Goal: Feedback & Contribution: Contribute content

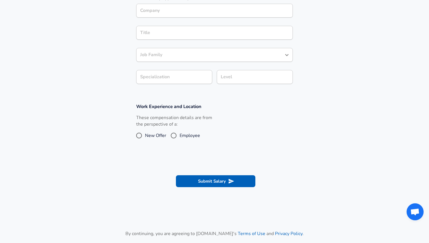
scroll to position [192, 0]
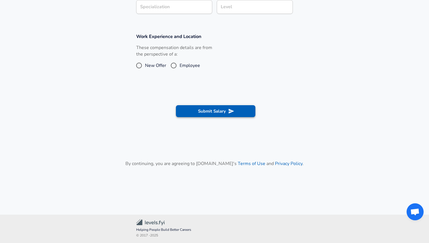
click at [202, 106] on button "Submit Salary" at bounding box center [215, 111] width 79 height 12
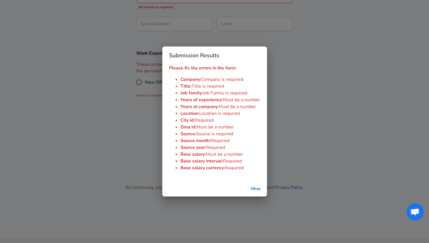
scroll to position [209, 0]
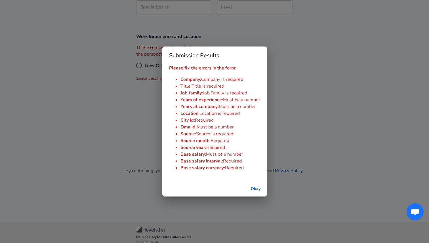
click at [254, 185] on button "Okay" at bounding box center [256, 189] width 18 height 11
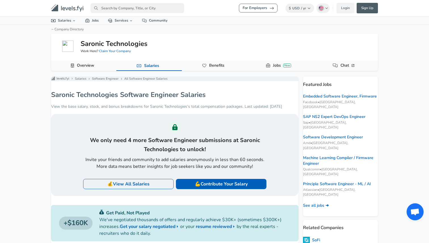
click at [81, 64] on link "Overview" at bounding box center [86, 66] width 22 height 10
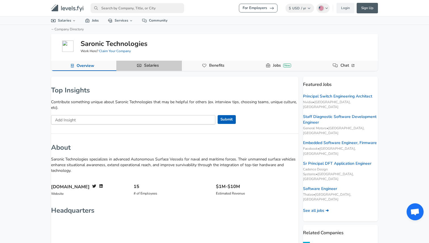
click at [134, 69] on button "Salaries" at bounding box center [148, 66] width 65 height 10
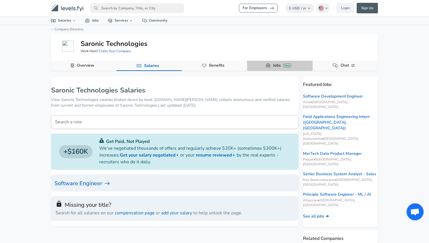
click at [275, 64] on link "Jobs New" at bounding box center [282, 66] width 23 height 10
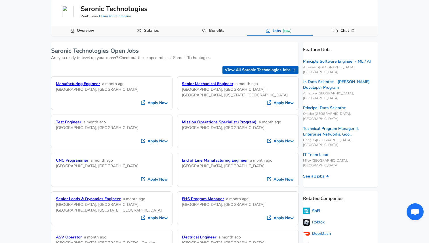
scroll to position [45, 0]
